Goal: Complete application form

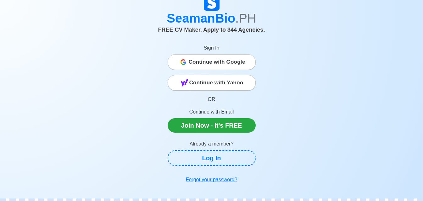
scroll to position [31, 0]
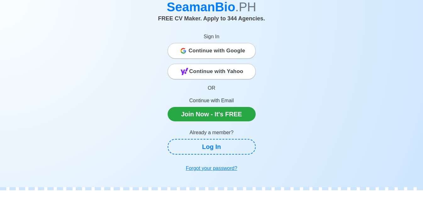
click at [235, 52] on span "Continue with Google" at bounding box center [217, 51] width 57 height 13
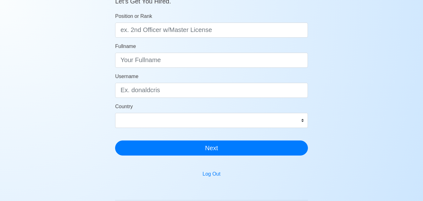
scroll to position [63, 0]
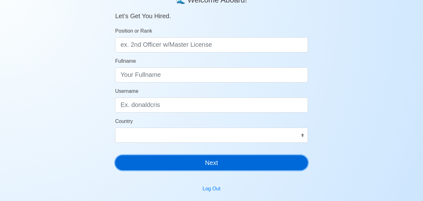
click at [235, 168] on button "Next" at bounding box center [211, 163] width 193 height 15
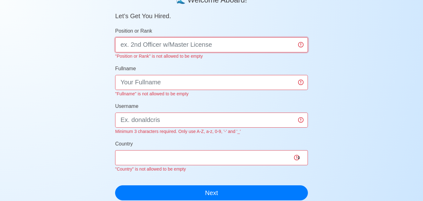
click at [198, 48] on input "Position or Rank" at bounding box center [211, 44] width 193 height 15
type input "d"
type input "DECK RATING TRAINEE"
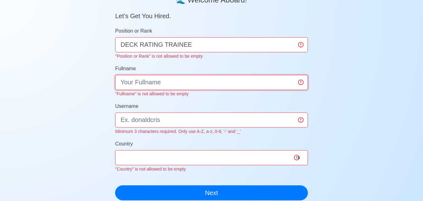
click at [199, 75] on input "Fullname" at bounding box center [211, 82] width 193 height 15
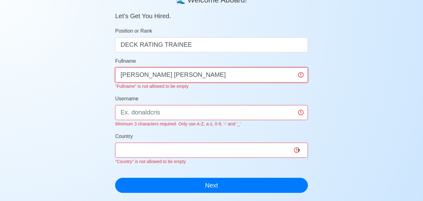
type input "[PERSON_NAME] [PERSON_NAME]"
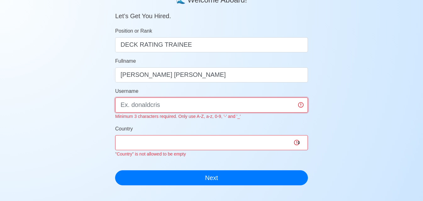
click at [228, 118] on div "Username Minimum 3 characters required. Only use A-Z, a-z, 0-9, '-' and '_'" at bounding box center [211, 104] width 193 height 33
type input "JLLOYD"
click at [192, 144] on div "Country Afghanistan Åland Islands Albania Algeria American Samoa Andorra Angola…" at bounding box center [211, 141] width 193 height 33
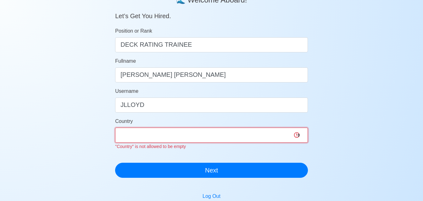
select select "PH"
click at [115, 128] on select "Afghanistan Åland Islands Albania Algeria American Samoa Andorra Angola Anguill…" at bounding box center [211, 135] width 193 height 15
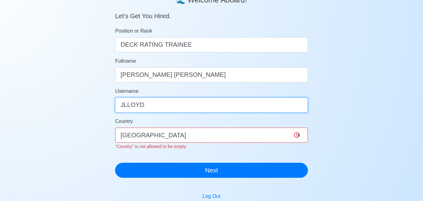
click at [183, 107] on input "JLLOYD" at bounding box center [211, 105] width 193 height 15
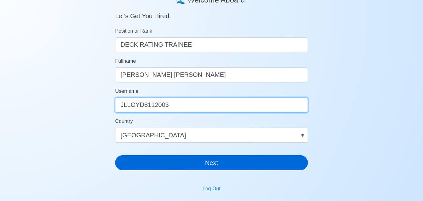
type input "JLLOYD8112003"
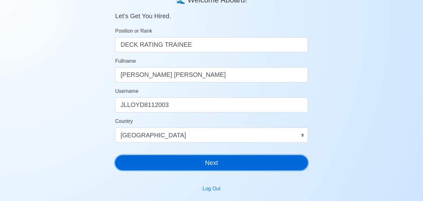
click at [237, 168] on button "Next" at bounding box center [211, 163] width 193 height 15
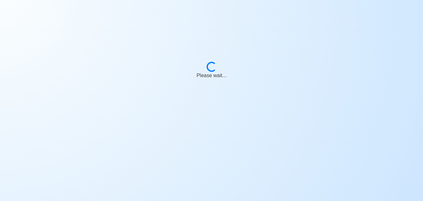
scroll to position [8, 0]
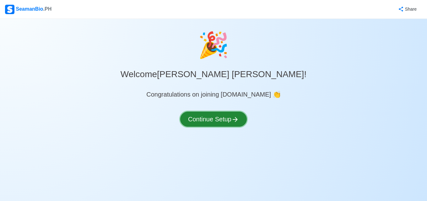
click at [223, 121] on button "Continue Setup" at bounding box center [213, 119] width 67 height 15
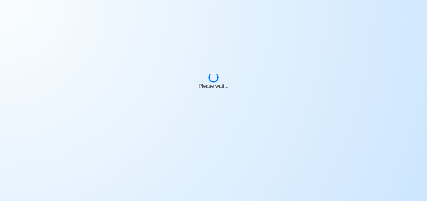
select select "Visible for Hiring"
select select "PH"
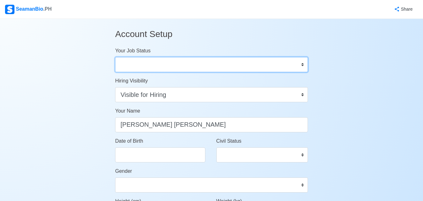
click at [287, 64] on select "Onboard Actively Looking for Job Not Looking for Job" at bounding box center [211, 64] width 193 height 15
select select "Actively Looking for Job"
click at [115, 57] on select "Onboard Actively Looking for Job Not Looking for Job" at bounding box center [211, 64] width 193 height 15
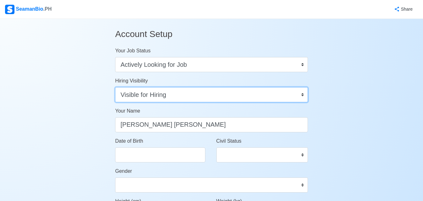
click at [263, 98] on select "Visible for Hiring Not Visible for Hiring" at bounding box center [211, 94] width 193 height 15
click at [236, 99] on select "Visible for Hiring Not Visible for Hiring" at bounding box center [211, 94] width 193 height 15
click at [115, 87] on select "Visible for Hiring Not Visible for Hiring" at bounding box center [211, 94] width 193 height 15
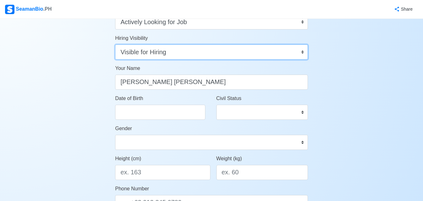
scroll to position [63, 0]
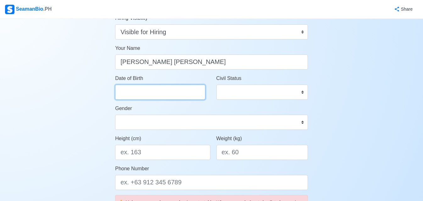
select select "****"
select select "*********"
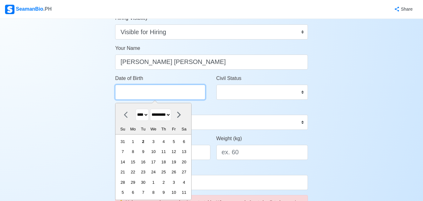
click at [157, 91] on input "Date of Birth" at bounding box center [160, 92] width 90 height 15
click at [148, 116] on select "**** **** **** **** **** **** **** **** **** **** **** **** **** **** **** ****…" at bounding box center [141, 115] width 13 height 12
select select "****"
click at [135, 109] on select "**** **** **** **** **** **** **** **** **** **** **** **** **** **** **** ****…" at bounding box center [141, 115] width 13 height 12
click at [171, 116] on select "******* ******** ***** ***** *** **** **** ****** ********* ******* ******** **…" at bounding box center [160, 115] width 21 height 12
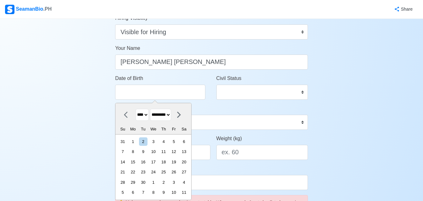
select select "******"
click at [153, 109] on select "******* ******** ***** ***** *** **** **** ****** ********* ******* ******** **…" at bounding box center [160, 115] width 21 height 12
click at [136, 163] on div "11" at bounding box center [133, 162] width 8 height 8
type input "08/11/2003"
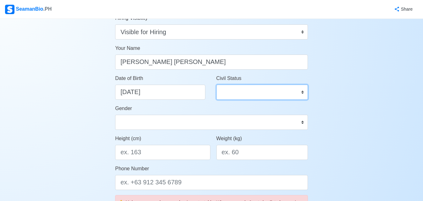
click at [283, 93] on select "Single Married Widowed Separated" at bounding box center [261, 92] width 91 height 15
select select "Single"
click at [216, 85] on select "Single Married Widowed Separated" at bounding box center [261, 92] width 91 height 15
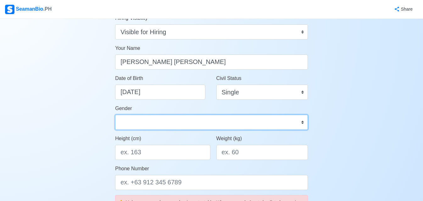
click at [197, 122] on select "Male Female" at bounding box center [211, 122] width 193 height 15
select select "[DEMOGRAPHIC_DATA]"
click at [115, 115] on select "Male Female" at bounding box center [211, 122] width 193 height 15
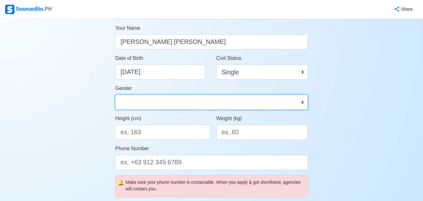
scroll to position [94, 0]
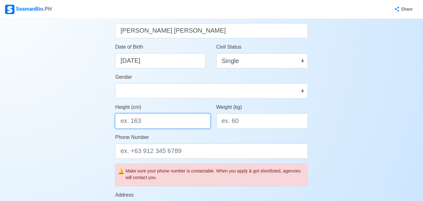
click at [179, 123] on input "Height (cm)" at bounding box center [162, 121] width 95 height 15
type input "170"
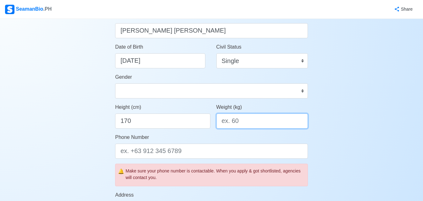
click at [243, 124] on input "Weight (kg)" at bounding box center [261, 121] width 91 height 15
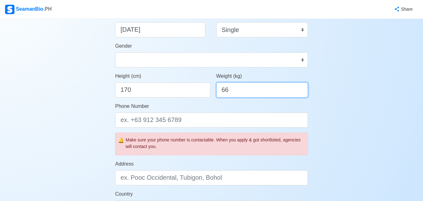
scroll to position [126, 0]
type input "66"
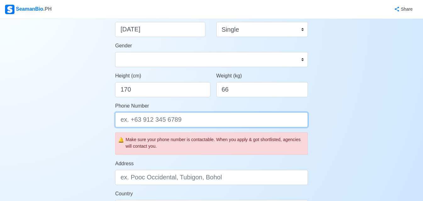
click at [201, 118] on input "Phone Number" at bounding box center [211, 119] width 193 height 15
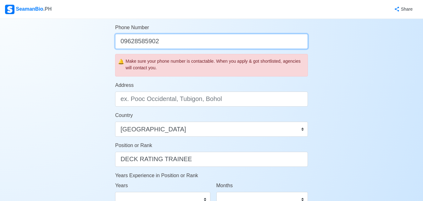
scroll to position [220, 0]
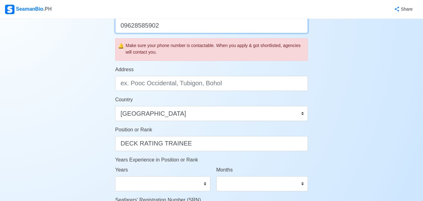
type input "09628585902"
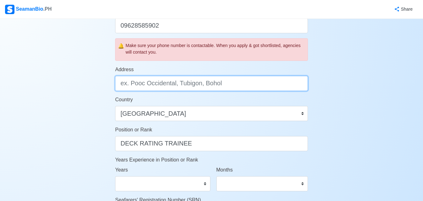
click at [207, 88] on input "Address" at bounding box center [211, 83] width 193 height 15
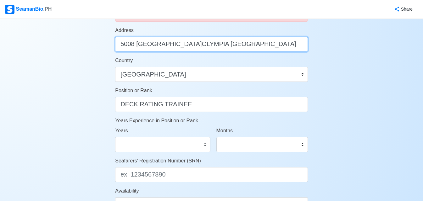
scroll to position [283, 0]
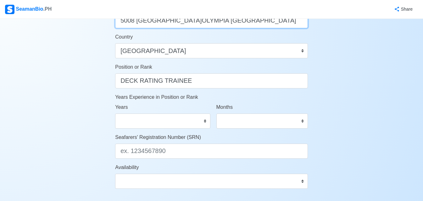
type input "5008 [GEOGRAPHIC_DATA]OLYMPIA [GEOGRAPHIC_DATA]"
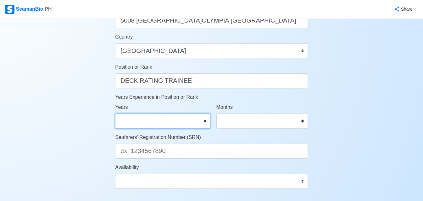
click at [208, 119] on select "0 1 2 3 4 5 6 7 8 9 10 11 12 13 14 15 16 17 18 19 20 21 22 23 24 25 26 27 28 29…" at bounding box center [162, 121] width 95 height 15
select select "0"
click at [115, 114] on select "0 1 2 3 4 5 6 7 8 9 10 11 12 13 14 15 16 17 18 19 20 21 22 23 24 25 26 27 28 29…" at bounding box center [162, 121] width 95 height 15
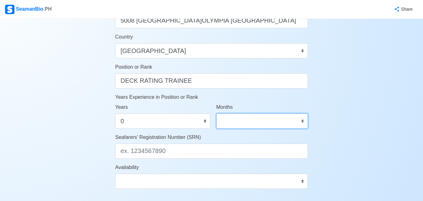
click at [251, 124] on select "0 1 2 3 4 5 6 7 8 9 10 11" at bounding box center [261, 121] width 91 height 15
select select "0"
click at [216, 114] on select "0 1 2 3 4 5 6 7 8 9 10 11" at bounding box center [261, 121] width 91 height 15
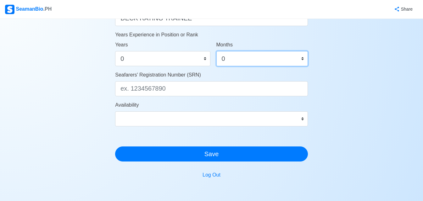
scroll to position [346, 0]
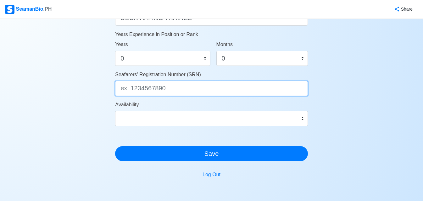
click at [177, 92] on input "Seafarers' Registration Number (SRN)" at bounding box center [211, 88] width 193 height 15
type input "A0437730"
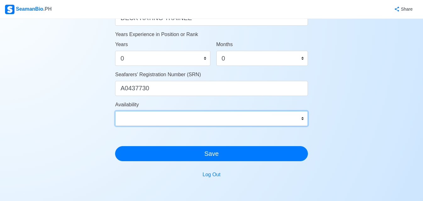
click at [299, 119] on select "Immediate Oct 2025 Nov 2025 Dec 2025 Jan 2026 Feb 2026 Mar 2026 Apr 2026 May 20…" at bounding box center [211, 118] width 193 height 15
select select "4102416000000"
click at [115, 111] on select "Immediate Oct 2025 Nov 2025 Dec 2025 Jan 2026 Feb 2026 Mar 2026 Apr 2026 May 20…" at bounding box center [211, 118] width 193 height 15
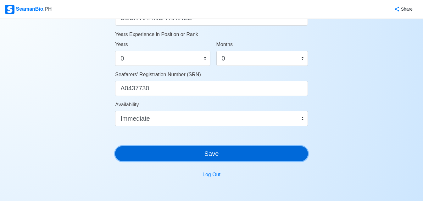
click at [277, 154] on button "Save" at bounding box center [211, 153] width 193 height 15
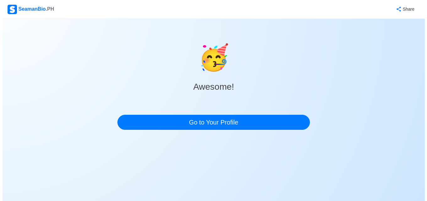
scroll to position [0, 0]
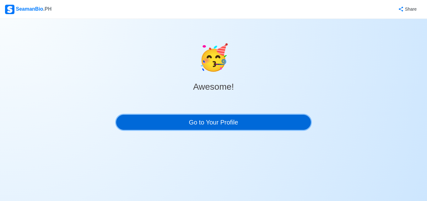
click at [233, 124] on link "Go to Your Profile" at bounding box center [213, 122] width 195 height 15
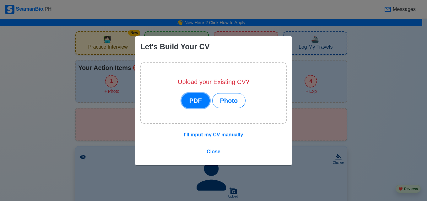
click at [193, 102] on button "PDF" at bounding box center [196, 100] width 28 height 15
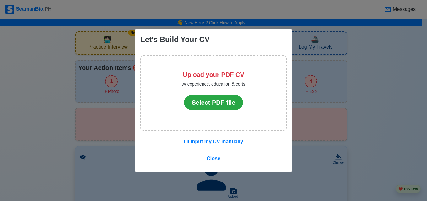
click at [225, 148] on div "I'll input my CV manually Close" at bounding box center [213, 154] width 156 height 36
click at [226, 145] on button "I'll input my CV manually" at bounding box center [214, 142] width 68 height 12
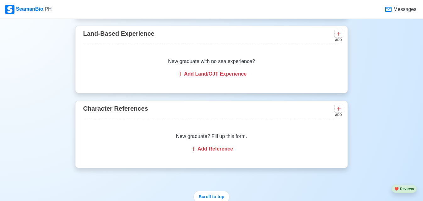
scroll to position [943, 0]
